Goal: Information Seeking & Learning: Learn about a topic

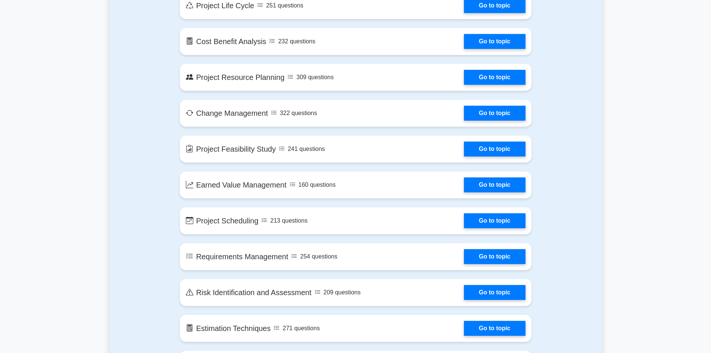
scroll to position [858, 0]
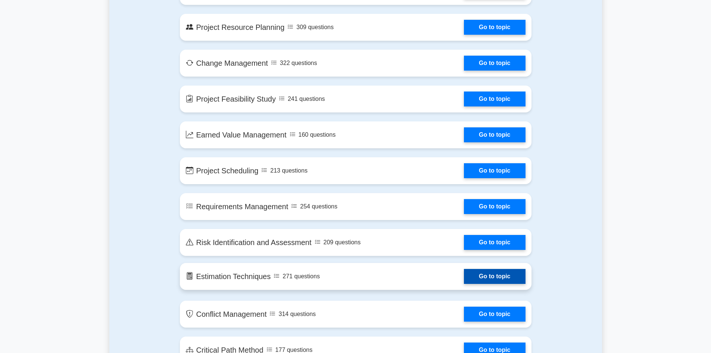
click at [496, 275] on link "Go to topic" at bounding box center [494, 276] width 61 height 15
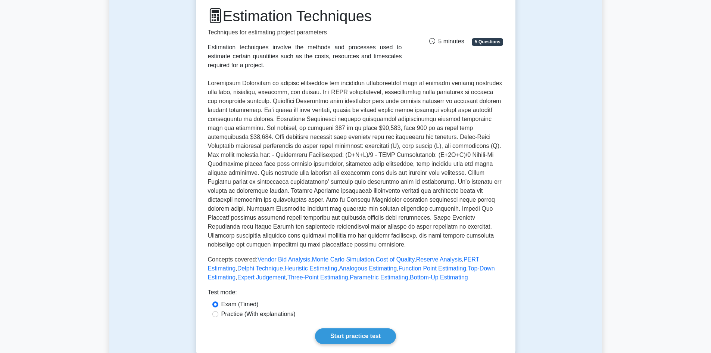
scroll to position [149, 0]
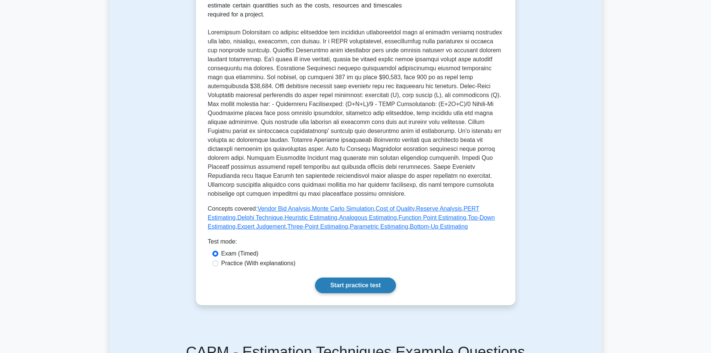
click at [369, 282] on link "Start practice test" at bounding box center [355, 285] width 81 height 16
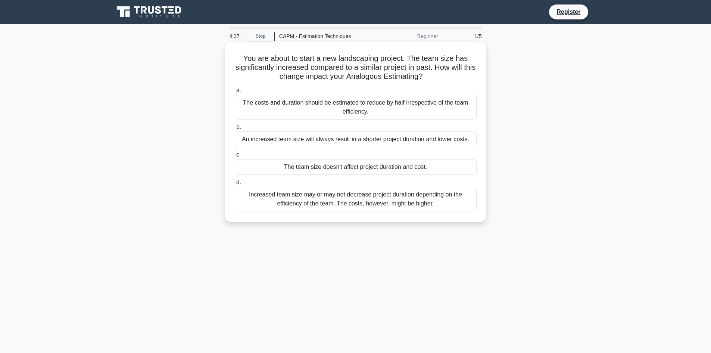
click at [271, 140] on div "An increased team size will always result in a shorter project duration and low…" at bounding box center [356, 139] width 242 height 16
click at [235, 129] on input "b. An increased team size will always result in a shorter project duration and …" at bounding box center [235, 127] width 0 height 5
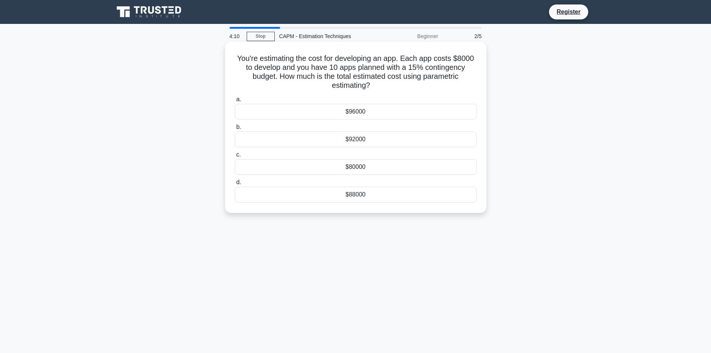
click at [384, 110] on div "$96000" at bounding box center [356, 112] width 242 height 16
click at [235, 102] on input "a. $96000" at bounding box center [235, 99] width 0 height 5
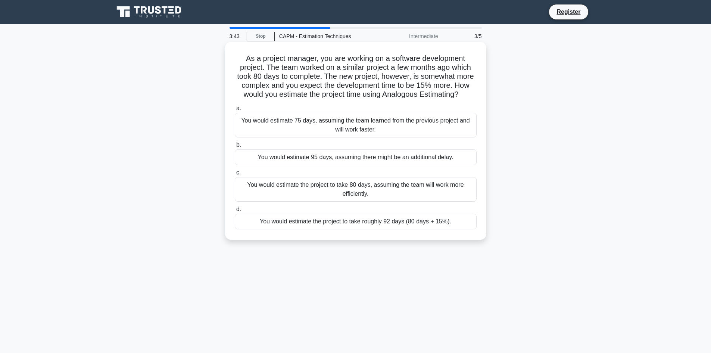
click at [412, 157] on div "You would estimate 95 days, assuming there might be an additional delay." at bounding box center [356, 157] width 242 height 16
click at [235, 147] on input "b. You would estimate 95 days, assuming there might be an additional delay." at bounding box center [235, 145] width 0 height 5
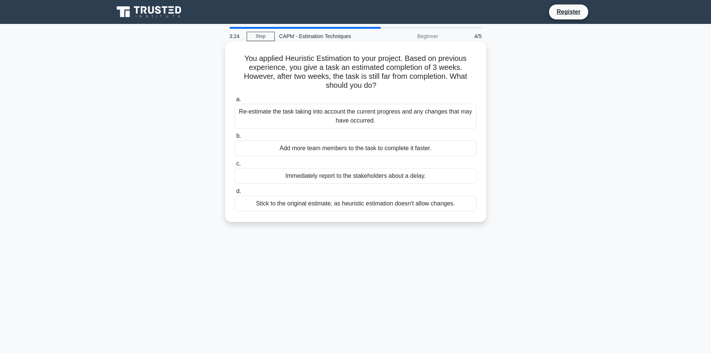
click at [397, 148] on div "Add more team members to the task to complete it faster." at bounding box center [356, 148] width 242 height 16
click at [235, 138] on input "b. Add more team members to the task to complete it faster." at bounding box center [235, 136] width 0 height 5
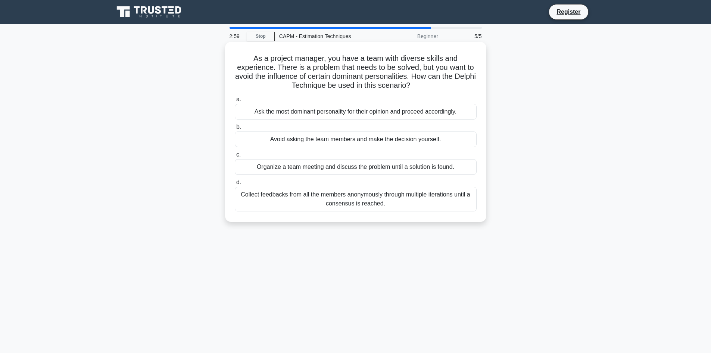
click at [391, 141] on div "Avoid asking the team members and make the decision yourself." at bounding box center [356, 139] width 242 height 16
click at [235, 129] on input "b. Avoid asking the team members and make the decision yourself." at bounding box center [235, 127] width 0 height 5
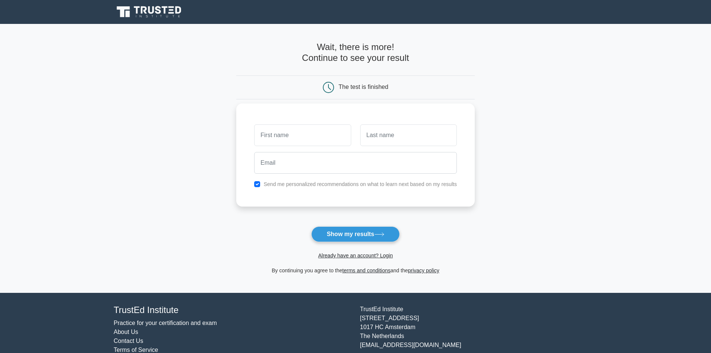
click at [272, 136] on input "text" at bounding box center [302, 135] width 97 height 22
type input "[PERSON_NAME]"
click at [372, 136] on input "text" at bounding box center [408, 135] width 97 height 22
type input "[PERSON_NAME]"
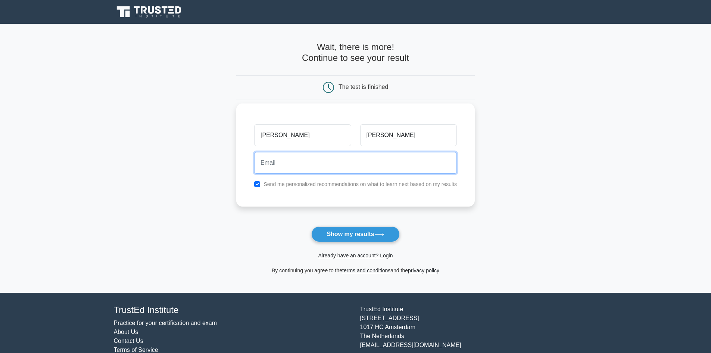
click at [288, 163] on input "email" at bounding box center [355, 163] width 203 height 22
type input "mike.kucharek@gmail.com"
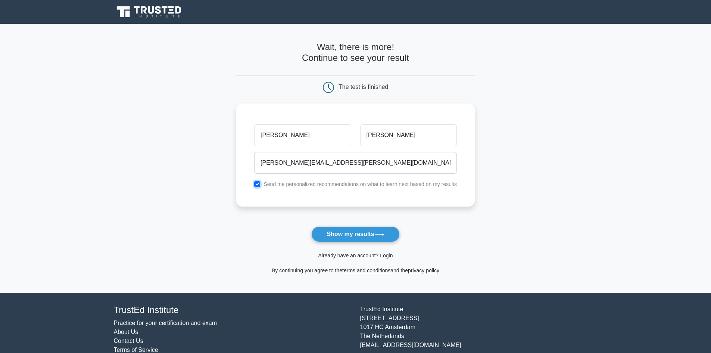
click at [256, 184] on input "checkbox" at bounding box center [257, 184] width 6 height 6
checkbox input "false"
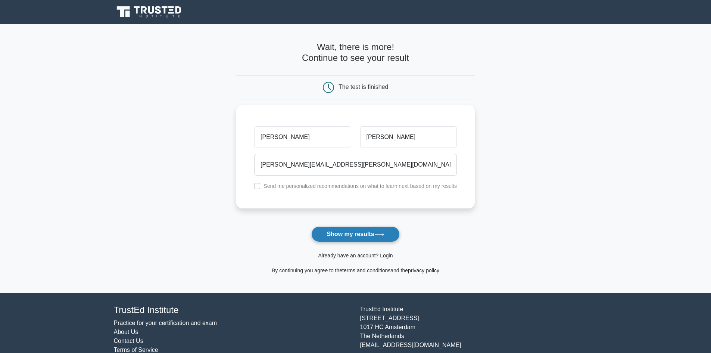
click at [349, 234] on button "Show my results" at bounding box center [355, 234] width 88 height 16
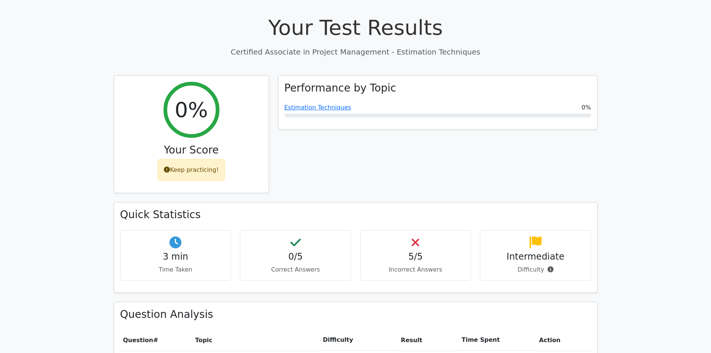
scroll to position [299, 0]
